Goal: Communication & Community: Connect with others

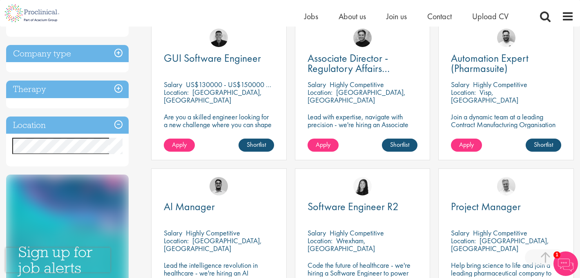
scroll to position [310, 0]
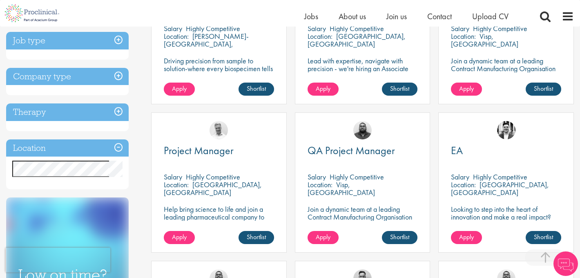
scroll to position [243, 0]
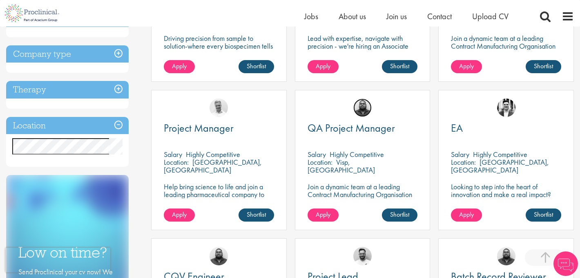
click at [364, 110] on img at bounding box center [362, 107] width 18 height 18
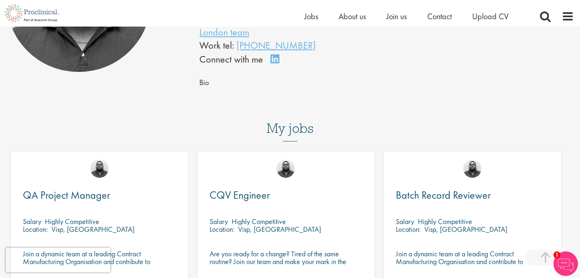
scroll to position [158, 0]
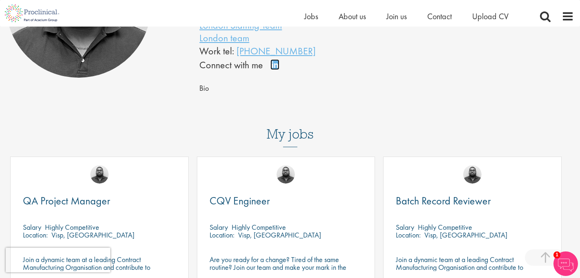
click at [273, 68] on link "Connect on LinkedIn" at bounding box center [277, 68] width 14 height 0
click at [274, 68] on link "Connect on LinkedIn" at bounding box center [277, 68] width 14 height 0
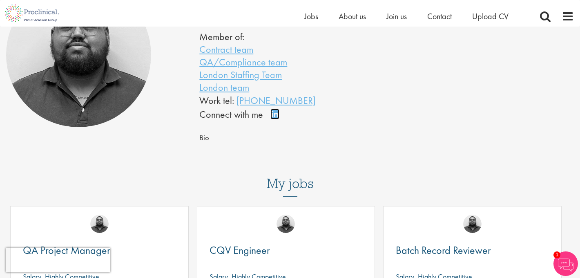
scroll to position [107, 0]
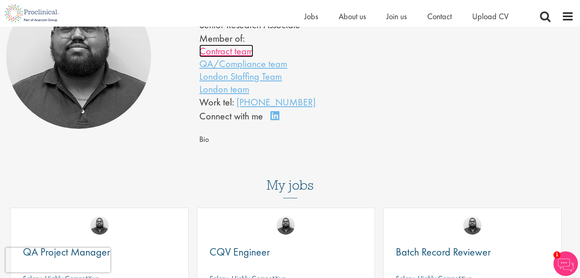
click at [244, 52] on link "Contract team" at bounding box center [226, 51] width 54 height 13
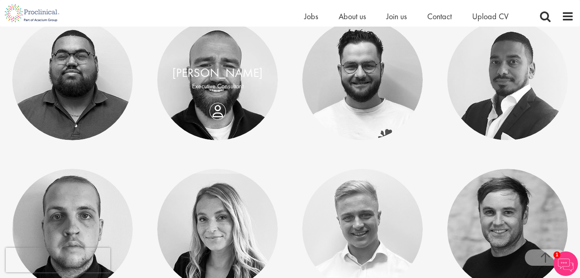
scroll to position [469, 0]
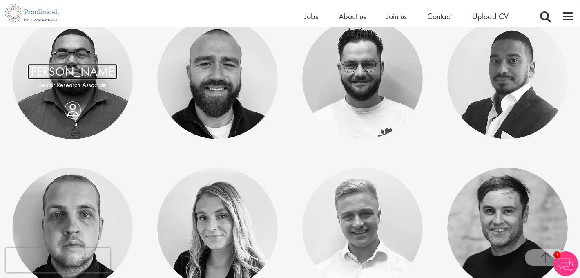
click at [82, 71] on link "[PERSON_NAME]" at bounding box center [72, 72] width 90 height 16
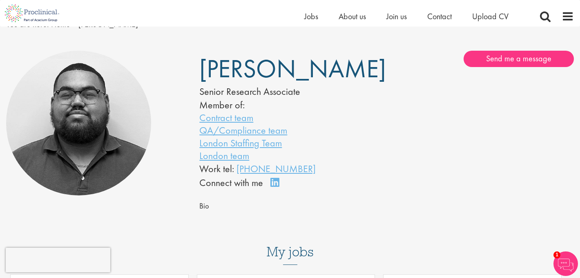
scroll to position [42, 0]
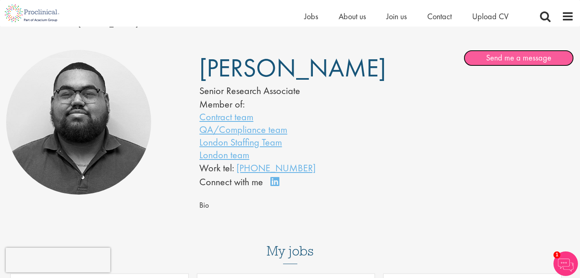
click at [498, 58] on link "Send me a message" at bounding box center [519, 58] width 110 height 16
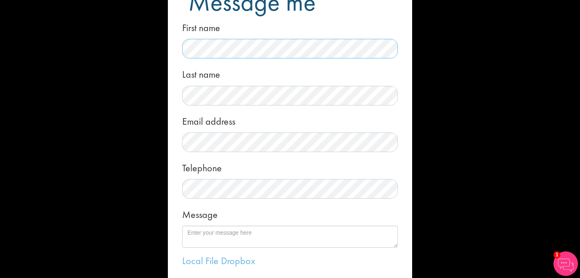
scroll to position [44, 0]
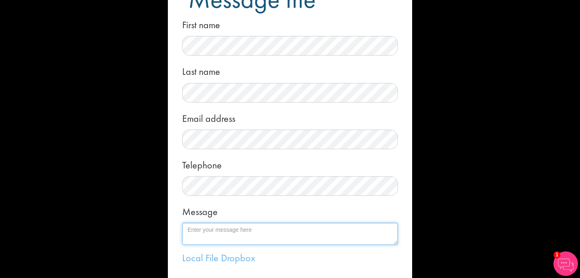
click at [202, 232] on textarea "Message" at bounding box center [290, 234] width 216 height 22
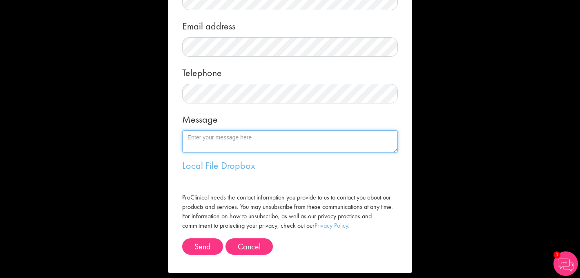
scroll to position [144, 0]
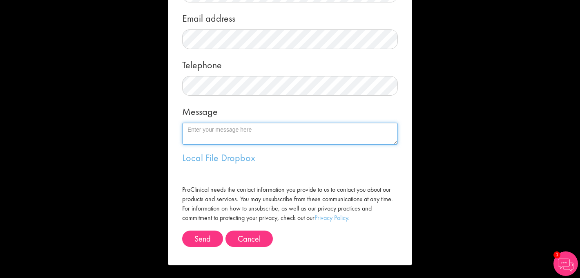
click at [251, 134] on textarea "Message" at bounding box center [290, 134] width 216 height 22
paste textarea "Dear My name is Maribel, and I'm interested in developing my career in the fiel…"
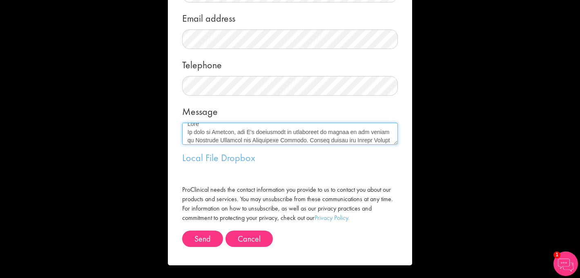
scroll to position [0, 0]
click at [211, 129] on textarea "Message" at bounding box center [290, 134] width 216 height 22
click at [279, 139] on textarea "Message" at bounding box center [290, 134] width 216 height 22
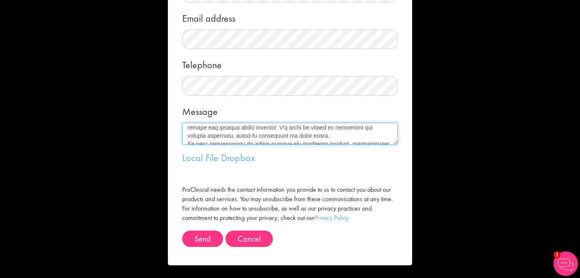
click at [347, 136] on textarea "Message" at bounding box center [290, 134] width 216 height 22
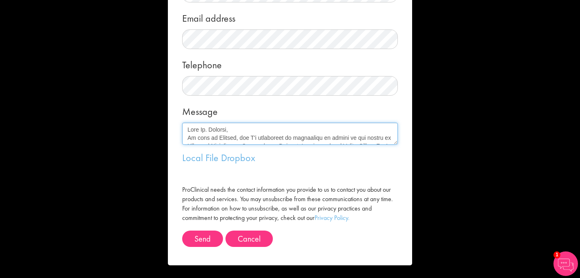
drag, startPoint x: 234, startPoint y: 136, endPoint x: 183, endPoint y: 122, distance: 52.9
click at [183, 122] on div "Message" at bounding box center [290, 123] width 216 height 43
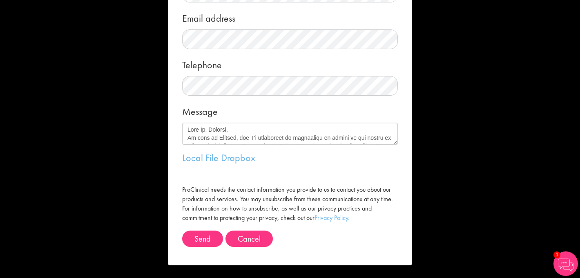
click at [306, 106] on div "Message" at bounding box center [290, 123] width 216 height 43
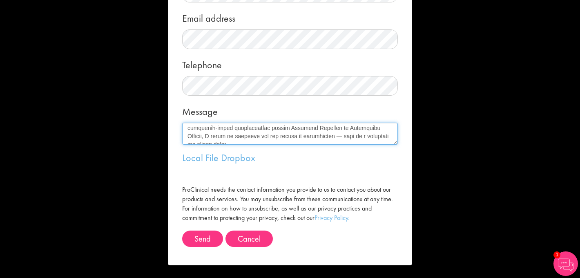
click at [224, 128] on textarea "Message" at bounding box center [290, 134] width 216 height 22
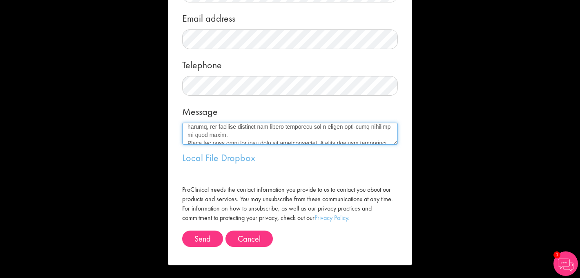
click at [353, 127] on textarea "Message" at bounding box center [290, 134] width 216 height 22
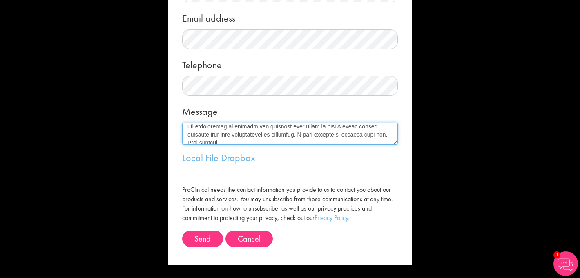
scroll to position [129, 0]
click at [253, 141] on textarea "Message" at bounding box center [290, 134] width 216 height 22
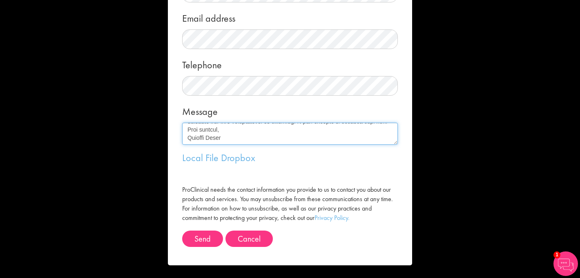
scroll to position [147, 0]
type textarea "Dear Mr. Bennett, My name is Maribel, and I'm interested in developing my caree…"
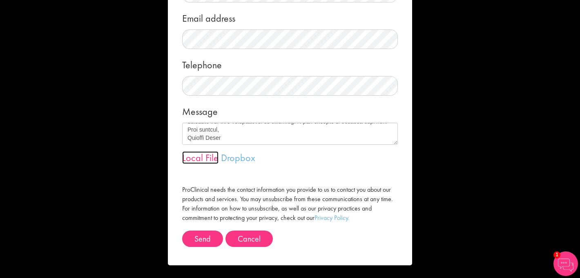
click at [203, 158] on link "Local File" at bounding box center [200, 157] width 36 height 13
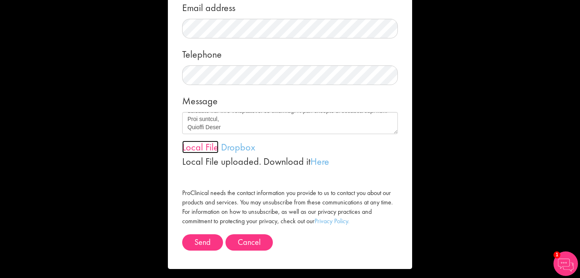
scroll to position [158, 0]
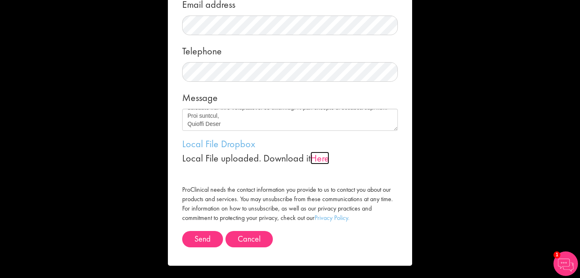
click at [321, 159] on link "Here" at bounding box center [319, 158] width 19 height 13
click at [364, 227] on form "Message me First name Last name Email address Telephone Message Local File Drop…" at bounding box center [290, 60] width 232 height 411
click at [203, 241] on button "Send" at bounding box center [202, 239] width 41 height 16
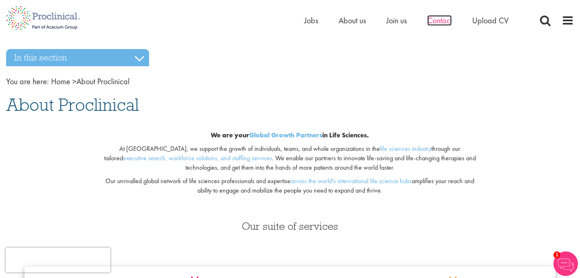
click at [445, 20] on span "Contact" at bounding box center [439, 20] width 25 height 11
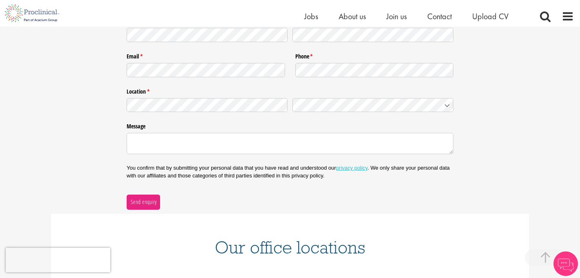
scroll to position [154, 0]
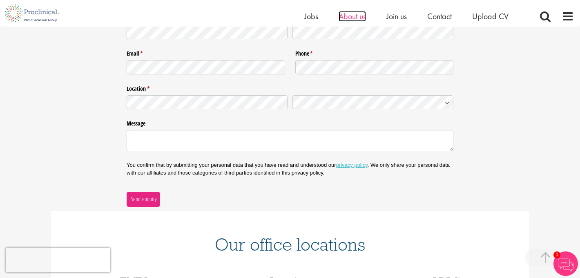
click at [353, 18] on span "About us" at bounding box center [352, 16] width 27 height 11
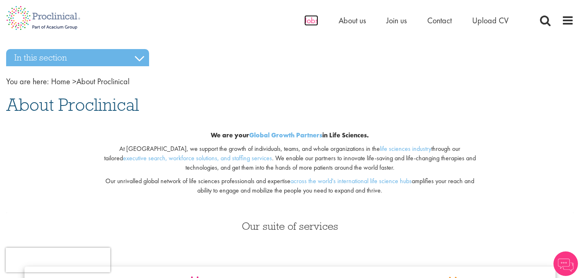
click at [308, 22] on span "Jobs" at bounding box center [311, 20] width 14 height 11
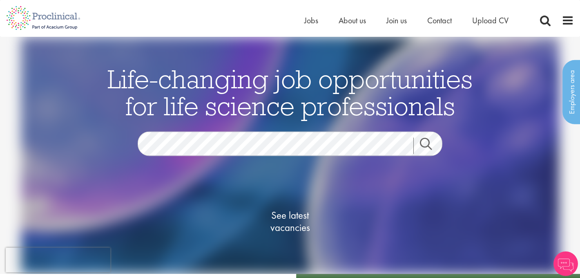
click at [436, 22] on span "Contact" at bounding box center [439, 20] width 25 height 11
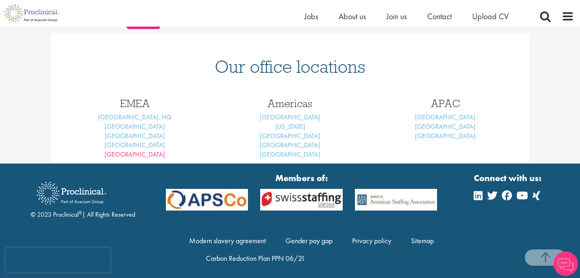
scroll to position [335, 0]
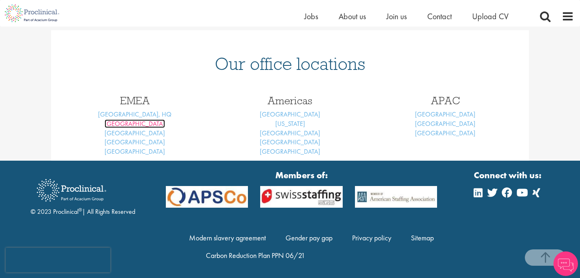
click at [133, 124] on link "[GEOGRAPHIC_DATA]" at bounding box center [135, 123] width 60 height 9
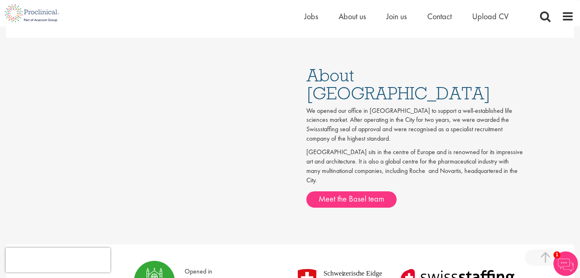
scroll to position [386, 0]
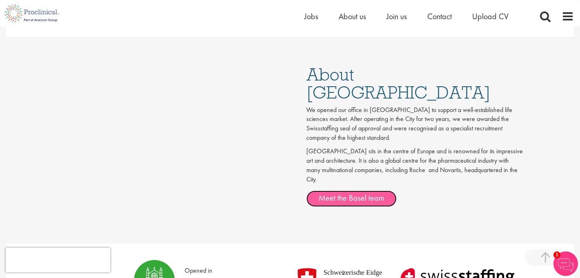
click at [335, 190] on link "Meet the Basel team" at bounding box center [351, 198] width 90 height 16
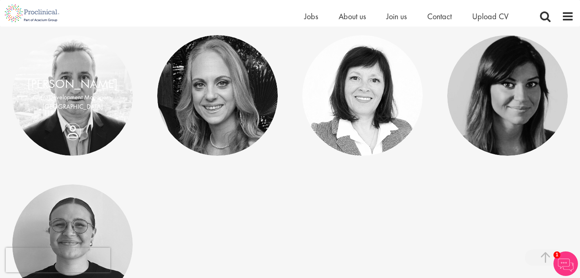
scroll to position [211, 0]
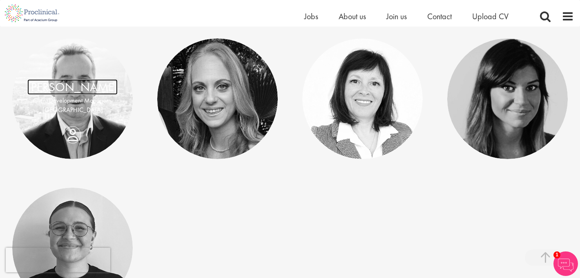
click at [78, 79] on link "[PERSON_NAME]" at bounding box center [72, 87] width 90 height 16
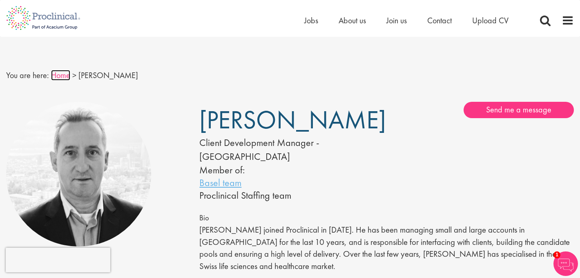
click at [56, 78] on link "Home" at bounding box center [60, 75] width 19 height 11
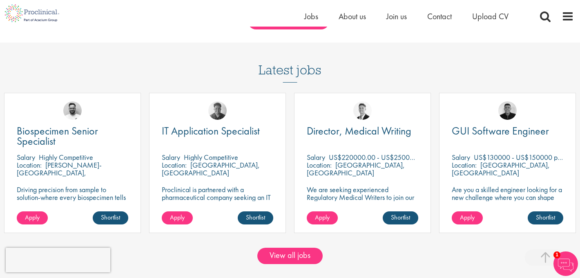
scroll to position [725, 0]
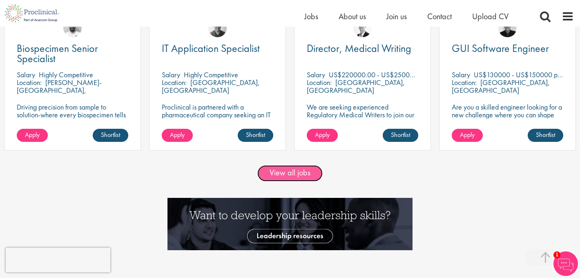
click at [283, 176] on link "View all jobs" at bounding box center [289, 173] width 65 height 16
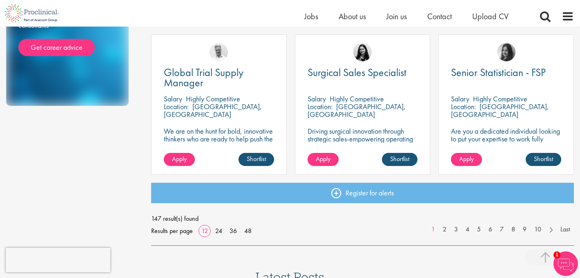
scroll to position [614, 0]
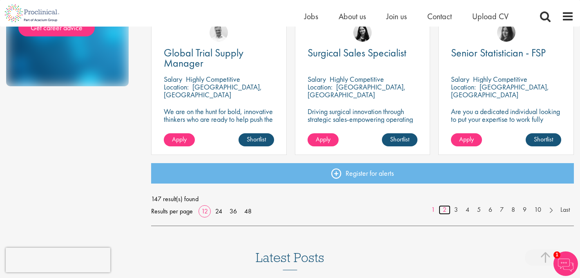
click at [444, 211] on link "2" at bounding box center [445, 209] width 12 height 9
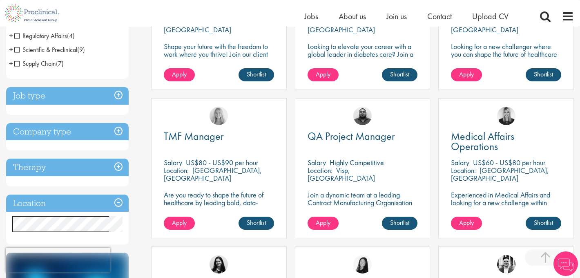
scroll to position [254, 0]
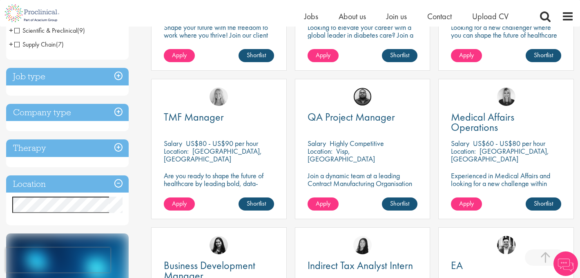
click at [360, 103] on img at bounding box center [362, 96] width 18 height 18
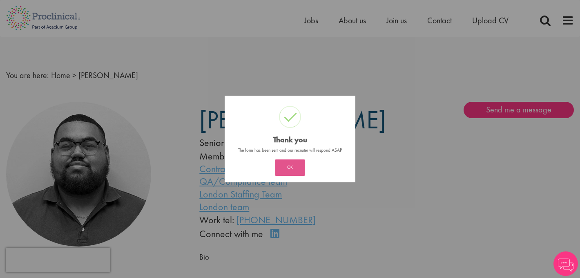
click at [295, 168] on button "OK" at bounding box center [290, 167] width 30 height 16
